Goal: Task Accomplishment & Management: Manage account settings

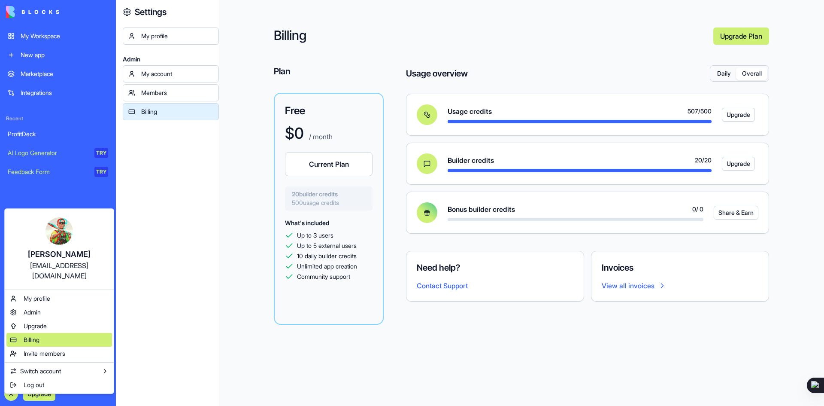
click at [46, 334] on div "Billing" at bounding box center [59, 340] width 106 height 14
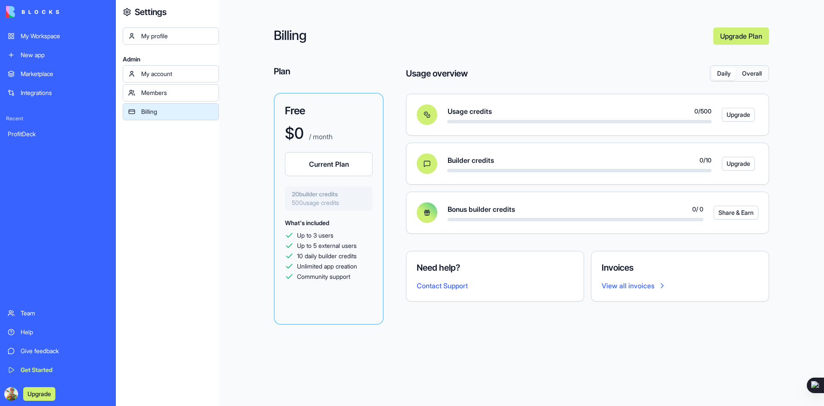
click at [749, 76] on button "Overall" at bounding box center [751, 73] width 31 height 12
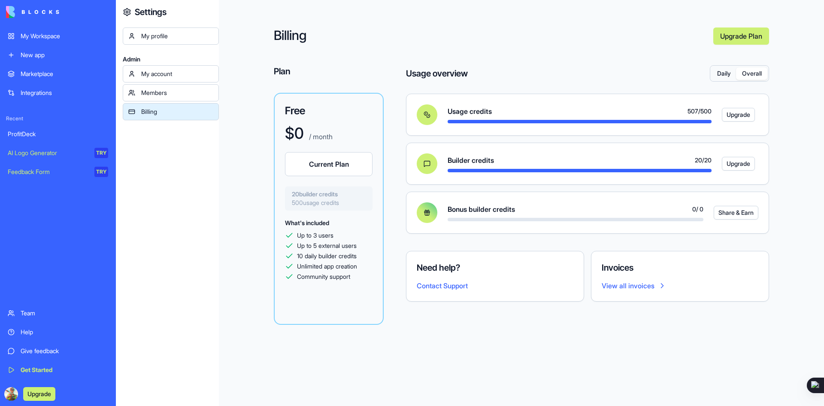
click at [21, 134] on div "ProfitDeck" at bounding box center [58, 134] width 100 height 9
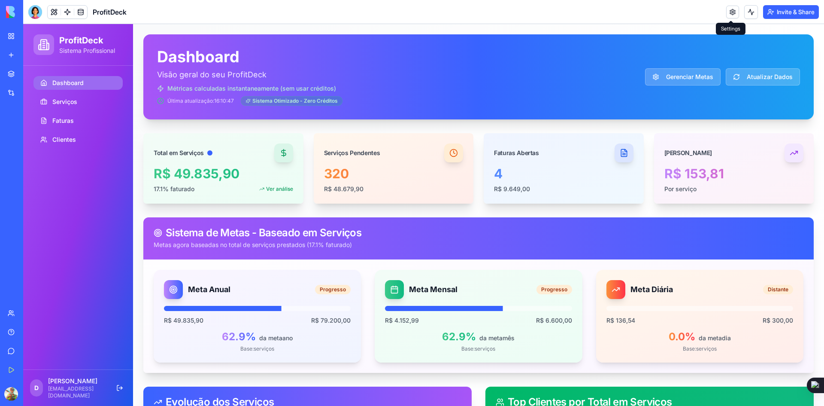
click at [732, 12] on link at bounding box center [732, 12] width 13 height 13
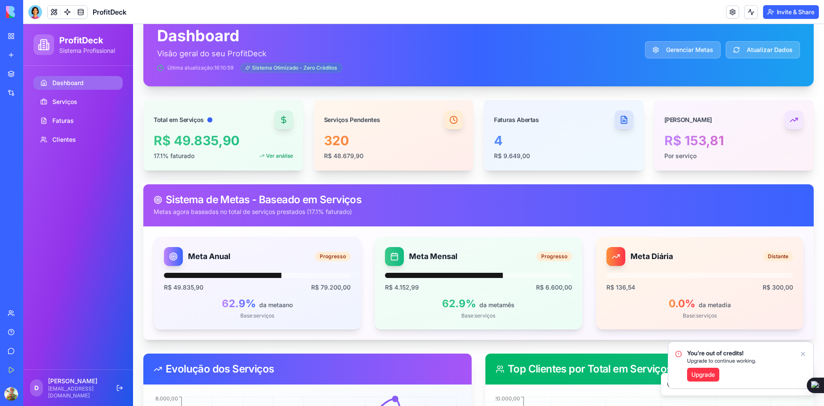
scroll to position [19, 0]
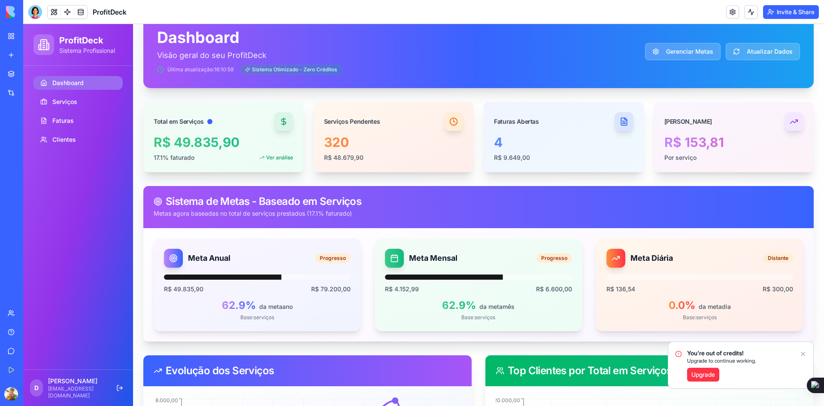
click at [803, 352] on icon "Notifications alt+T" at bounding box center [803, 353] width 7 height 7
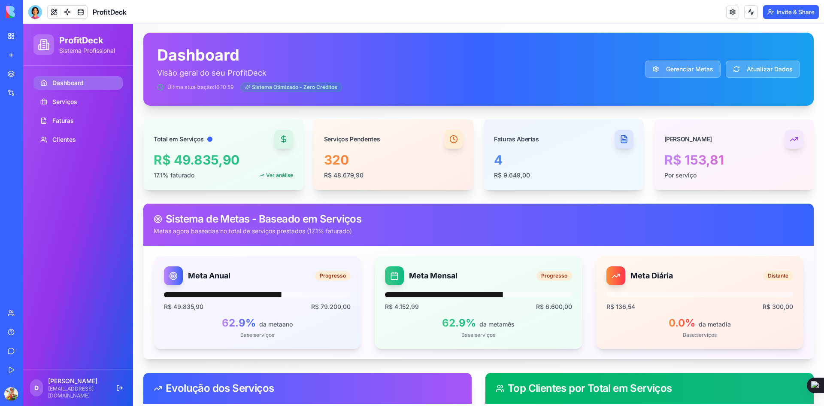
scroll to position [0, 0]
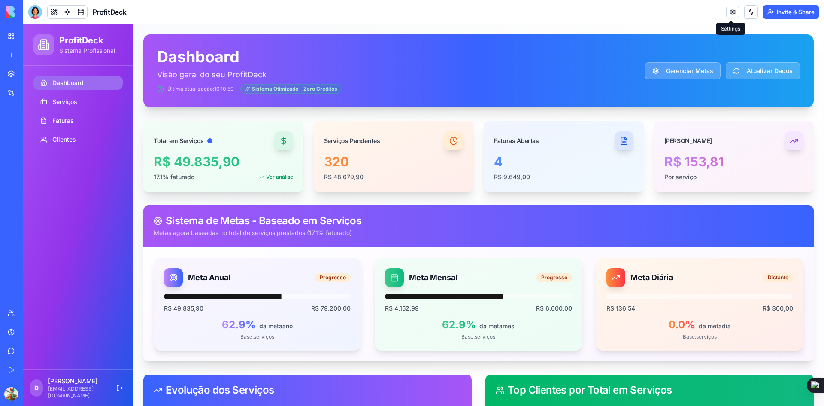
click at [731, 13] on link at bounding box center [732, 12] width 13 height 13
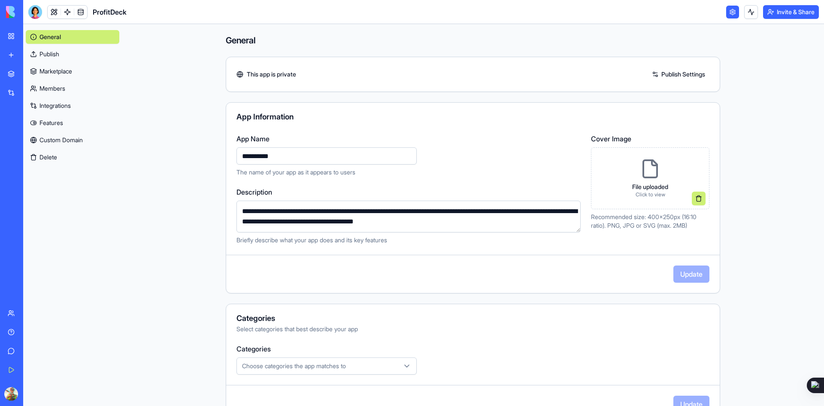
click at [640, 171] on icon at bounding box center [650, 168] width 21 height 21
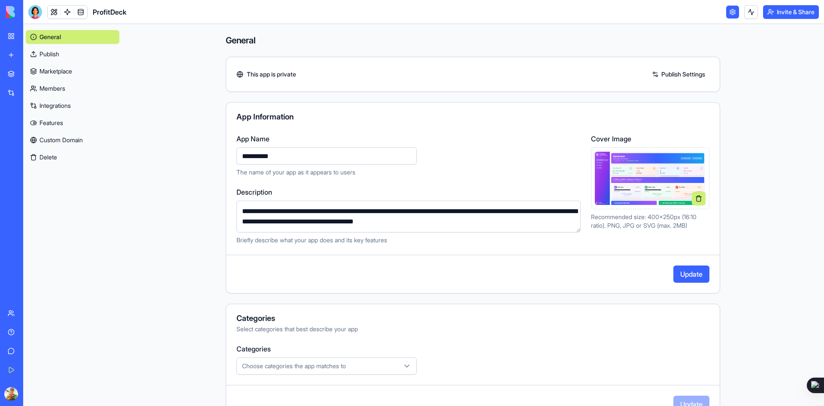
click at [521, 223] on textarea "**********" at bounding box center [408, 216] width 344 height 32
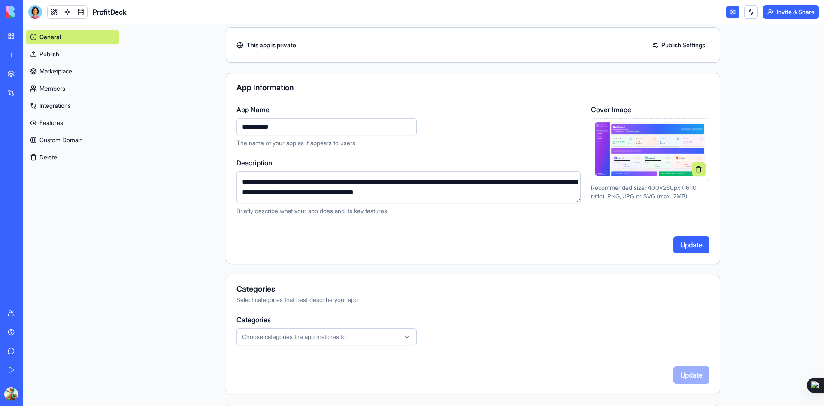
scroll to position [43, 0]
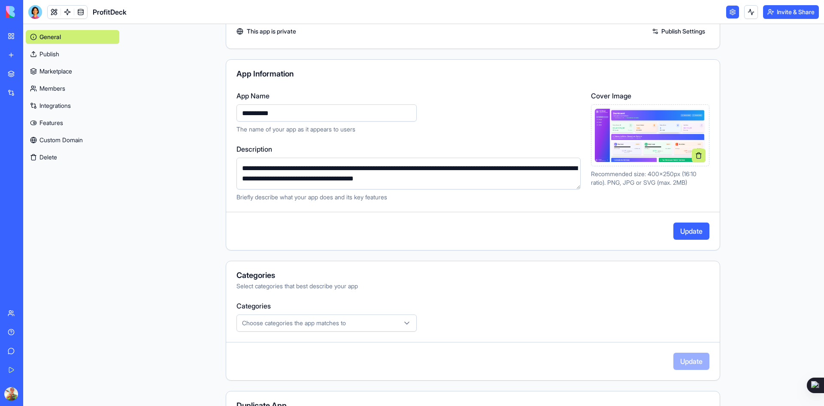
drag, startPoint x: 374, startPoint y: 179, endPoint x: 536, endPoint y: 182, distance: 162.7
click at [536, 182] on textarea "**********" at bounding box center [408, 173] width 344 height 32
type textarea "**********"
click at [679, 230] on button "Update" at bounding box center [691, 230] width 36 height 17
click at [398, 320] on div "Choose categories the app matches to" at bounding box center [327, 322] width 176 height 9
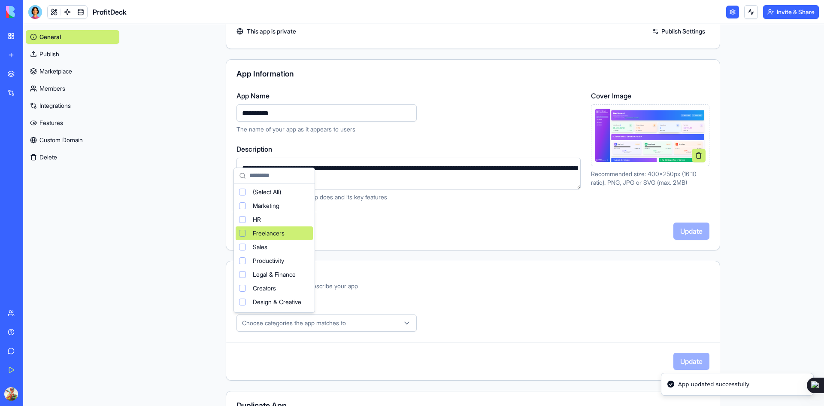
click at [240, 236] on div "Freelancers" at bounding box center [274, 233] width 77 height 14
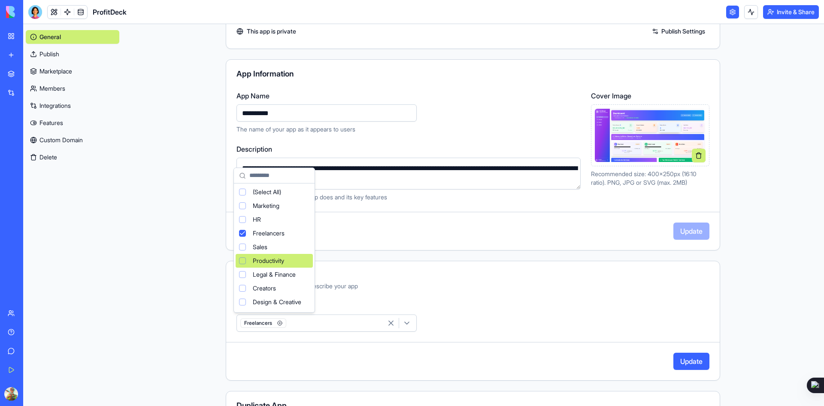
scroll to position [57, 0]
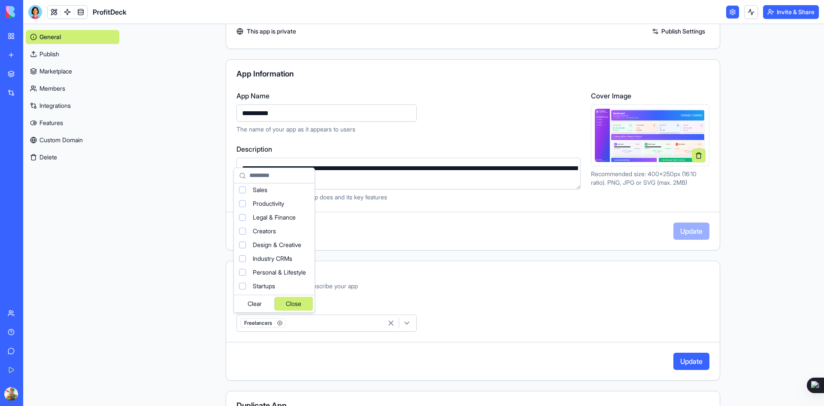
click at [300, 305] on div "Close" at bounding box center [294, 304] width 39 height 14
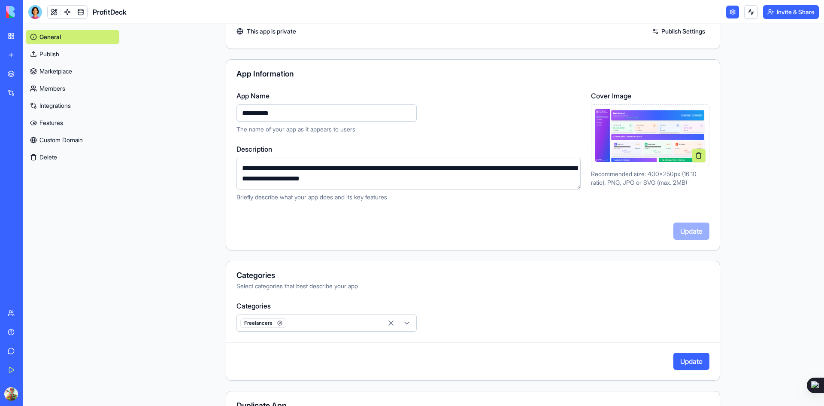
click at [690, 358] on button "Update" at bounding box center [691, 360] width 36 height 17
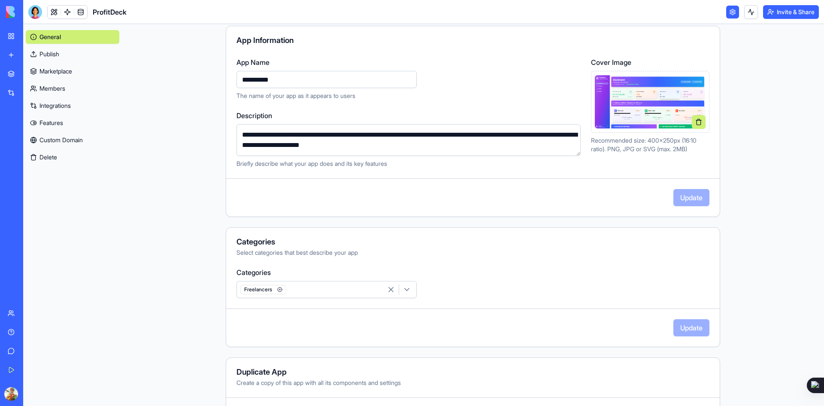
scroll to position [0, 0]
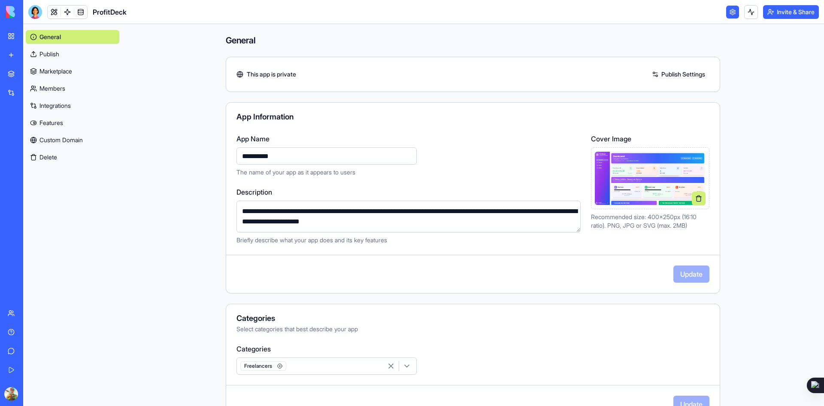
click at [681, 73] on link "Publish Settings" at bounding box center [679, 74] width 62 height 14
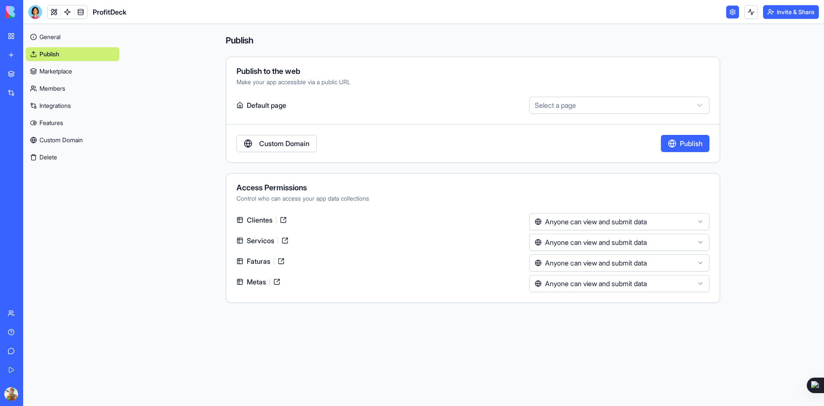
click at [565, 104] on html "My Workspace New app Marketplace Integrations Recent ProfitDeck AI Logo Generat…" at bounding box center [412, 203] width 824 height 406
select select "**********"
click at [589, 221] on html "My Workspace New app Marketplace Integrations Recent ProfitDeck AI Logo Generat…" at bounding box center [412, 203] width 824 height 406
click at [594, 200] on html "My Workspace New app Marketplace Integrations Recent ProfitDeck AI Logo Generat…" at bounding box center [412, 203] width 824 height 406
click at [595, 228] on html "My Workspace New app Marketplace Integrations Recent ProfitDeck AI Logo Generat…" at bounding box center [412, 203] width 824 height 406
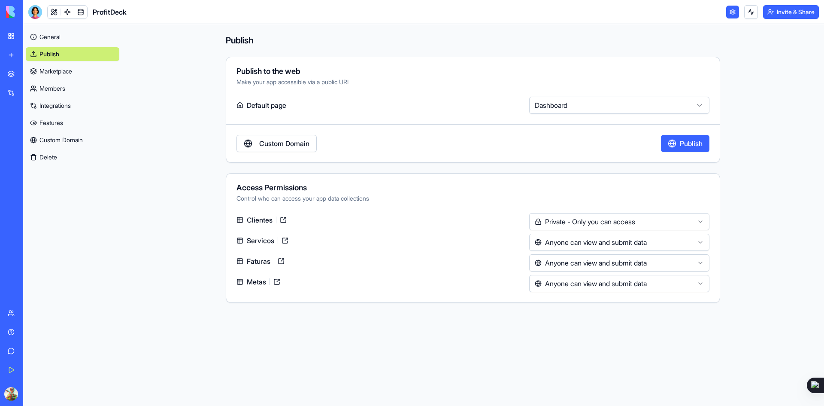
click at [602, 245] on html "My Workspace New app Marketplace Integrations Recent ProfitDeck AI Logo Generat…" at bounding box center [412, 203] width 824 height 406
click at [577, 266] on html "My Workspace New app Marketplace Integrations Recent ProfitDeck AI Logo Generat…" at bounding box center [412, 203] width 824 height 406
click at [571, 285] on html "My Workspace New app Marketplace Integrations Recent ProfitDeck AI Logo Generat…" at bounding box center [412, 203] width 824 height 406
click at [404, 344] on main "Publish Publish to the web Make your app accessible via a public URL Default pa…" at bounding box center [473, 215] width 702 height 382
click at [296, 139] on link "Custom Domain" at bounding box center [276, 143] width 80 height 17
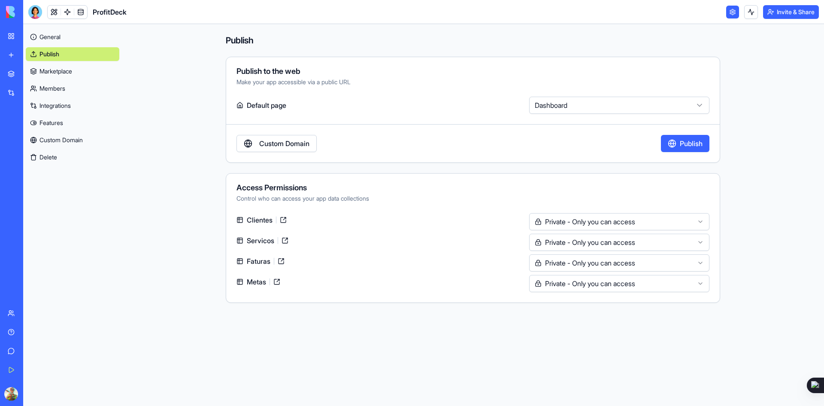
click at [554, 221] on html "My Workspace New app Marketplace Integrations Recent ProfitDeck AI Logo Generat…" at bounding box center [412, 203] width 824 height 406
click at [561, 145] on div "Custom Domain Publish" at bounding box center [473, 143] width 494 height 17
click at [674, 146] on button "Publish" at bounding box center [685, 143] width 48 height 17
click at [64, 70] on link "Marketplace" at bounding box center [73, 71] width 94 height 14
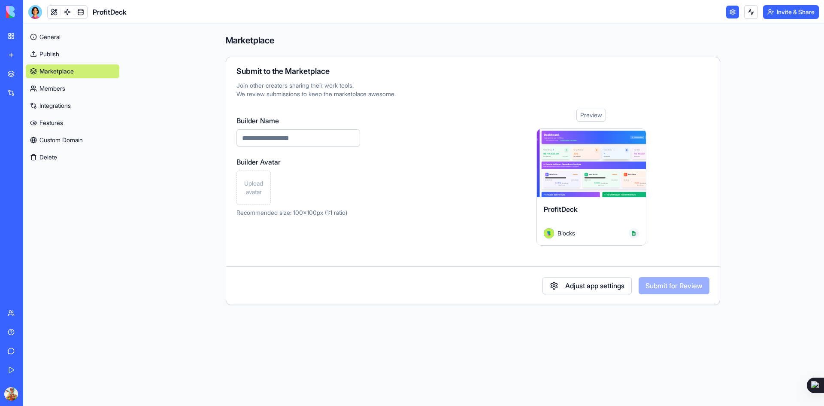
drag, startPoint x: 306, startPoint y: 141, endPoint x: 307, endPoint y: 146, distance: 5.2
click at [306, 141] on input "Builder Name" at bounding box center [298, 137] width 124 height 17
type input "**********"
click at [248, 187] on span "Upload avatar" at bounding box center [253, 187] width 27 height 17
click at [664, 285] on button "Submit for Review" at bounding box center [674, 285] width 71 height 17
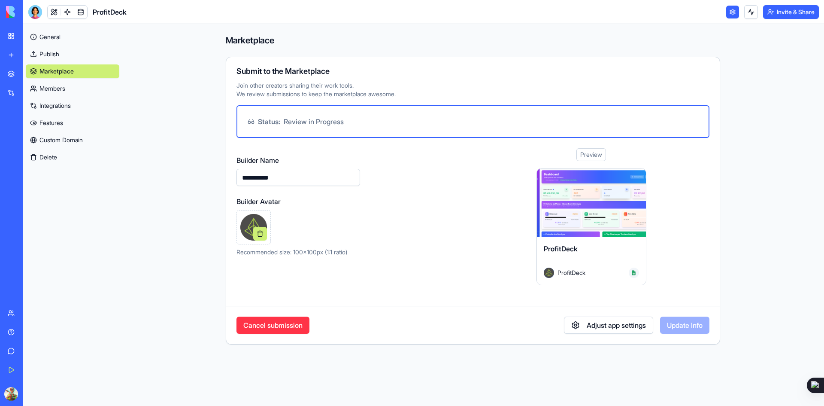
click at [587, 326] on button "Adjust app settings" at bounding box center [608, 324] width 89 height 17
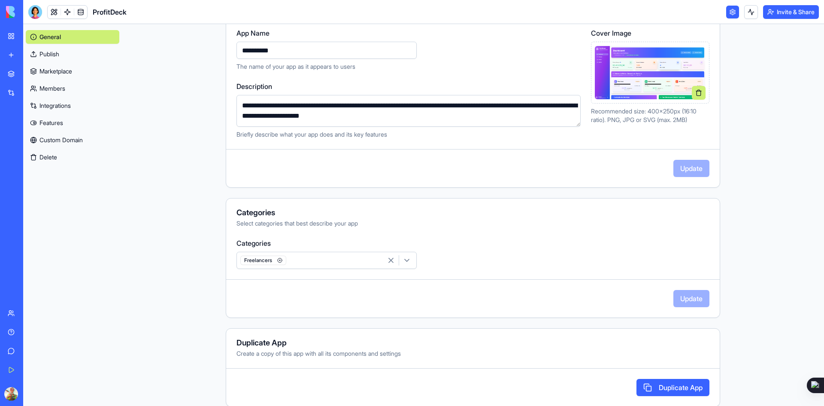
scroll to position [118, 0]
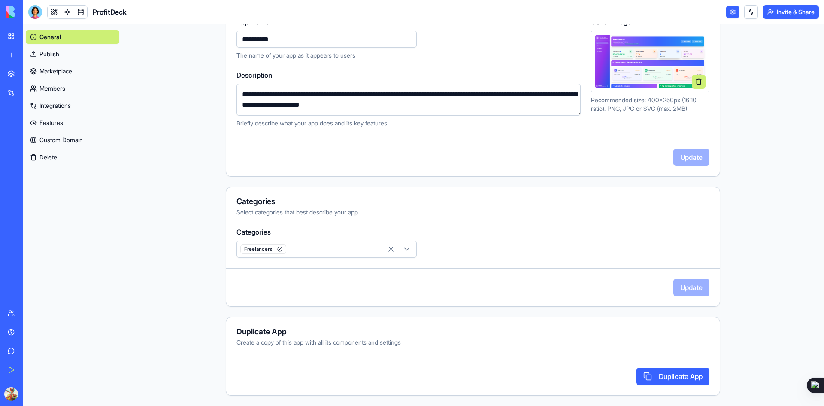
click at [42, 101] on link "Integrations" at bounding box center [73, 106] width 94 height 14
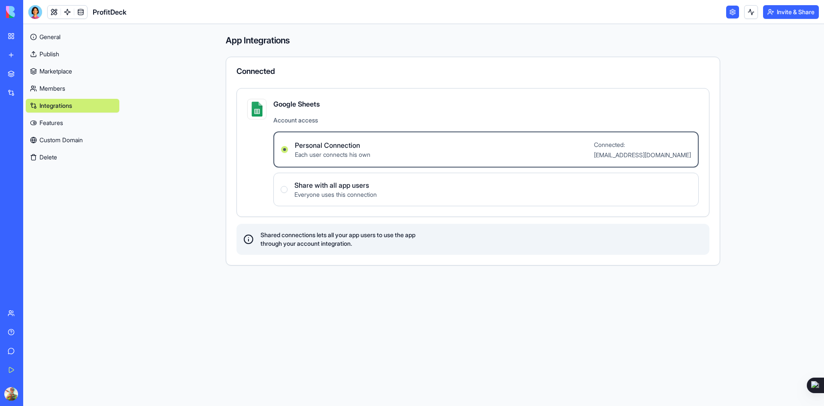
click at [58, 122] on link "Features" at bounding box center [73, 123] width 94 height 14
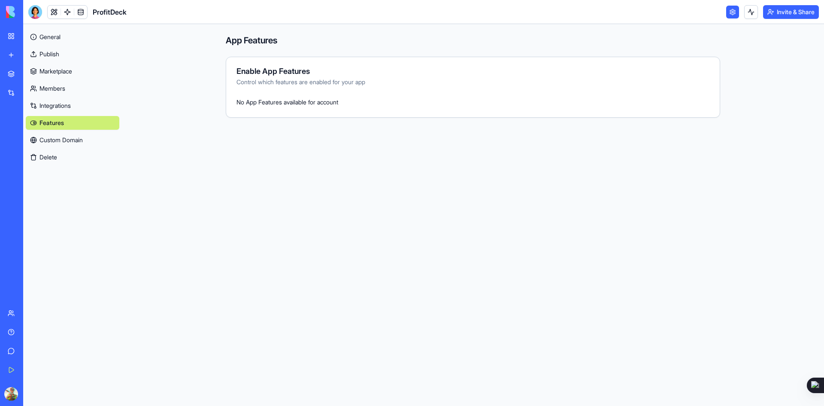
click at [69, 142] on link "Custom Domain" at bounding box center [73, 140] width 94 height 14
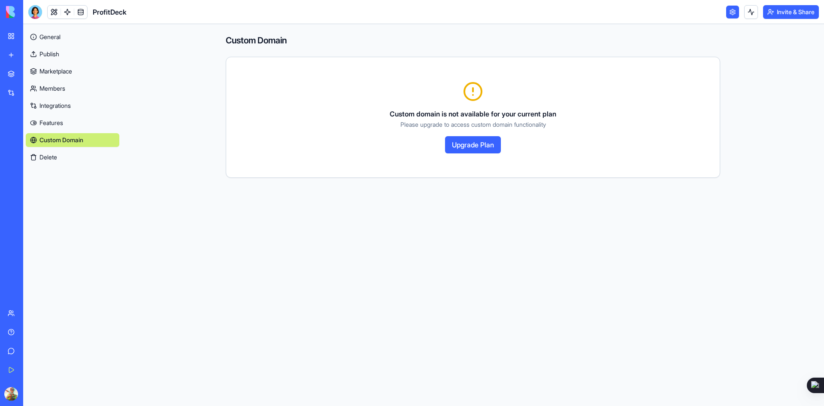
click at [46, 54] on link "Publish" at bounding box center [73, 54] width 94 height 14
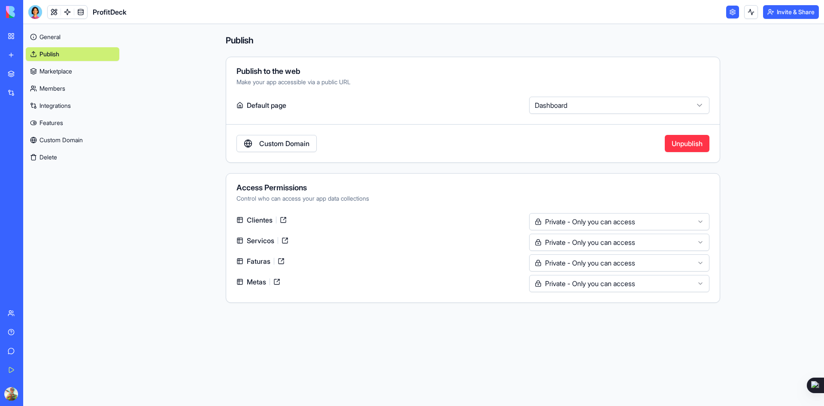
click at [55, 37] on link "General" at bounding box center [73, 37] width 94 height 14
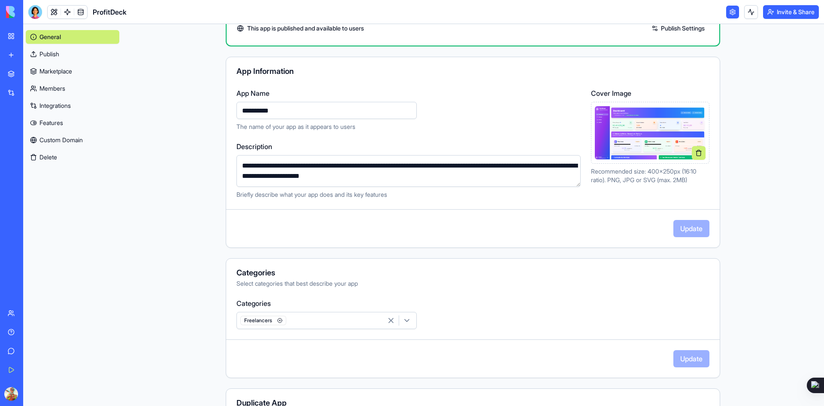
scroll to position [118, 0]
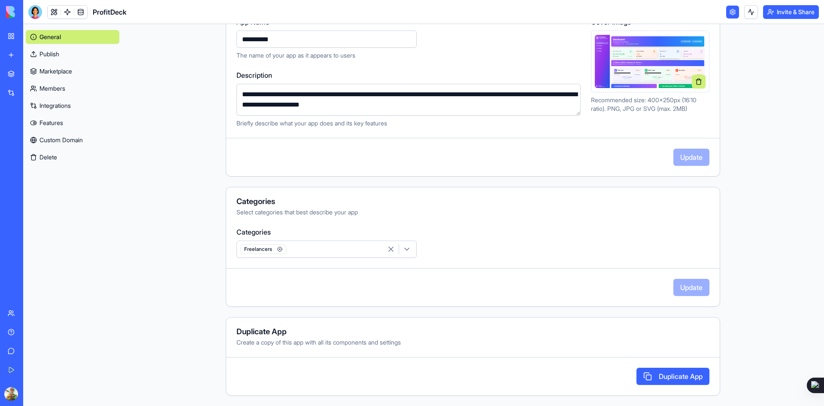
click at [32, 73] on div "Marketplace" at bounding box center [26, 74] width 11 height 9
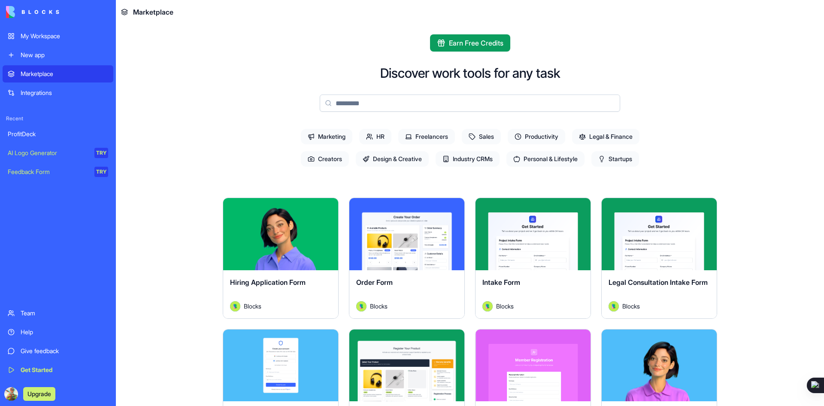
click at [422, 140] on span "Freelancers" at bounding box center [426, 136] width 57 height 15
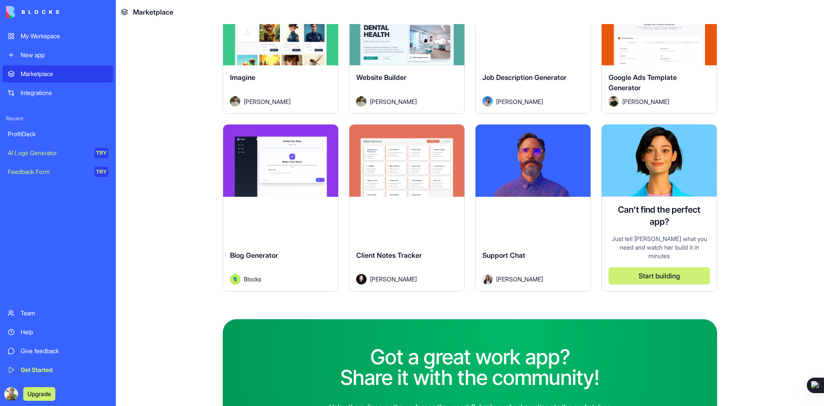
scroll to position [601, 0]
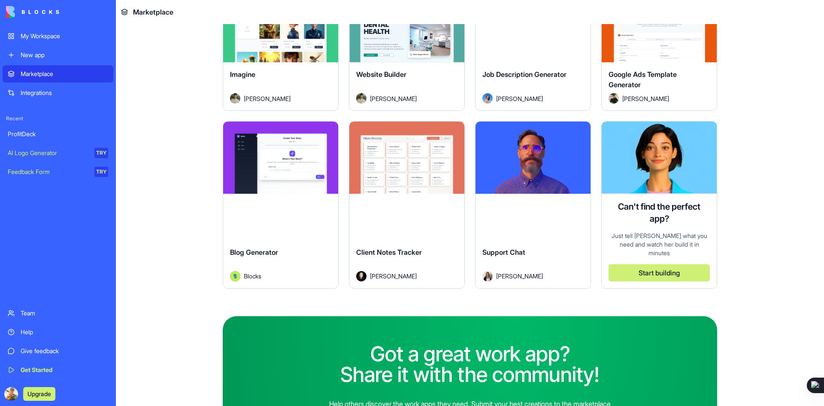
click at [285, 146] on div "Explore" at bounding box center [280, 157] width 115 height 72
